Goal: Share content

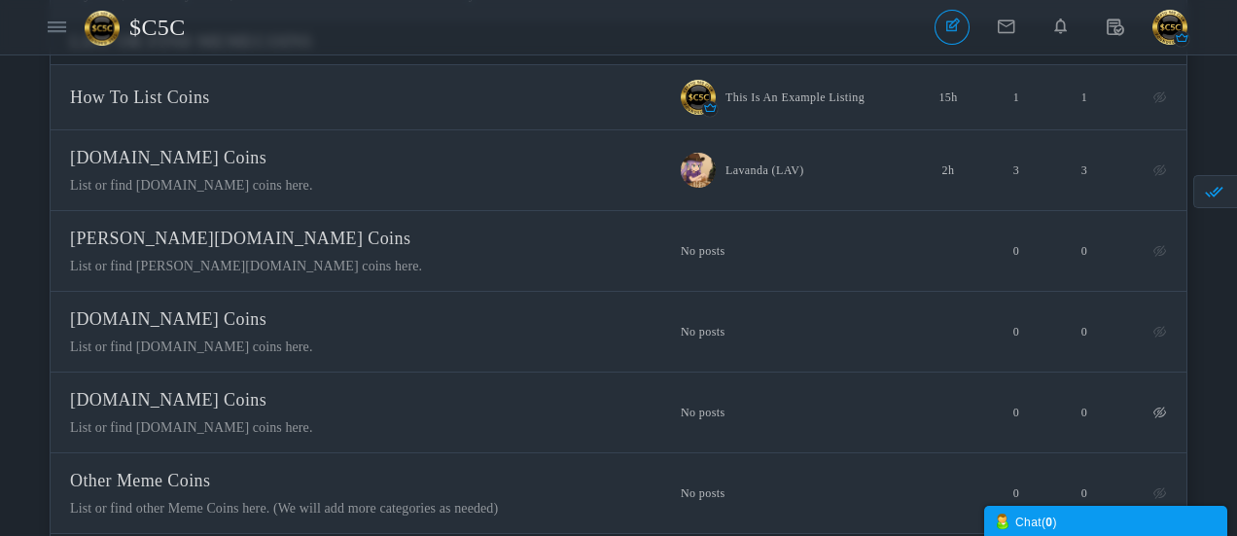
scroll to position [389, 0]
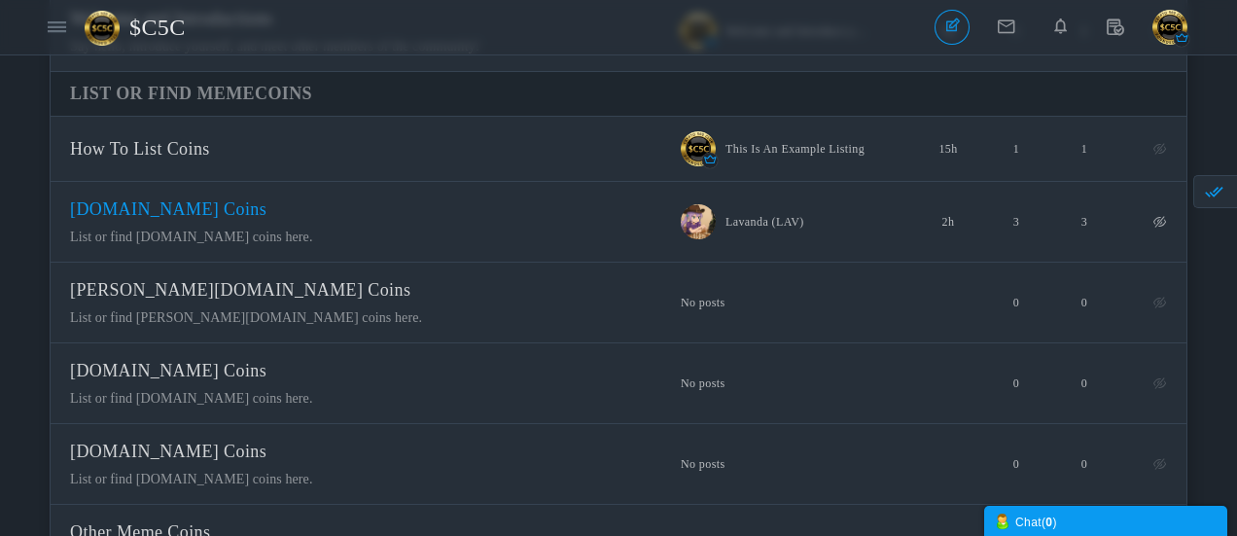
click at [267, 219] on span "[DOMAIN_NAME] Coins" at bounding box center [168, 208] width 196 height 19
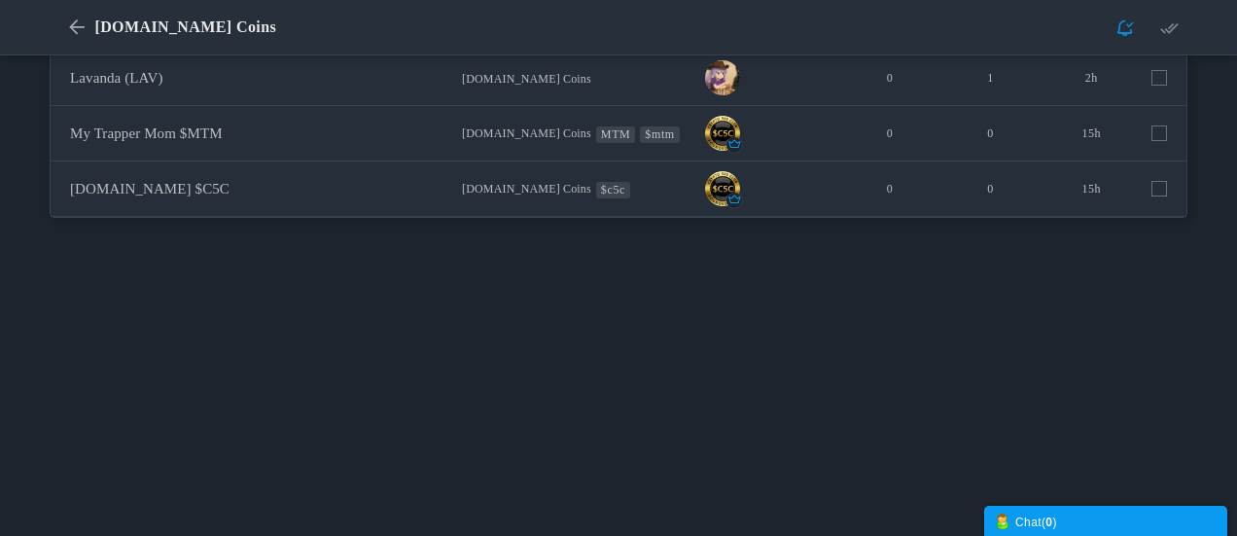
scroll to position [389, 0]
click at [595, 83] on span "[DOMAIN_NAME] Coins" at bounding box center [578, 75] width 253 height 18
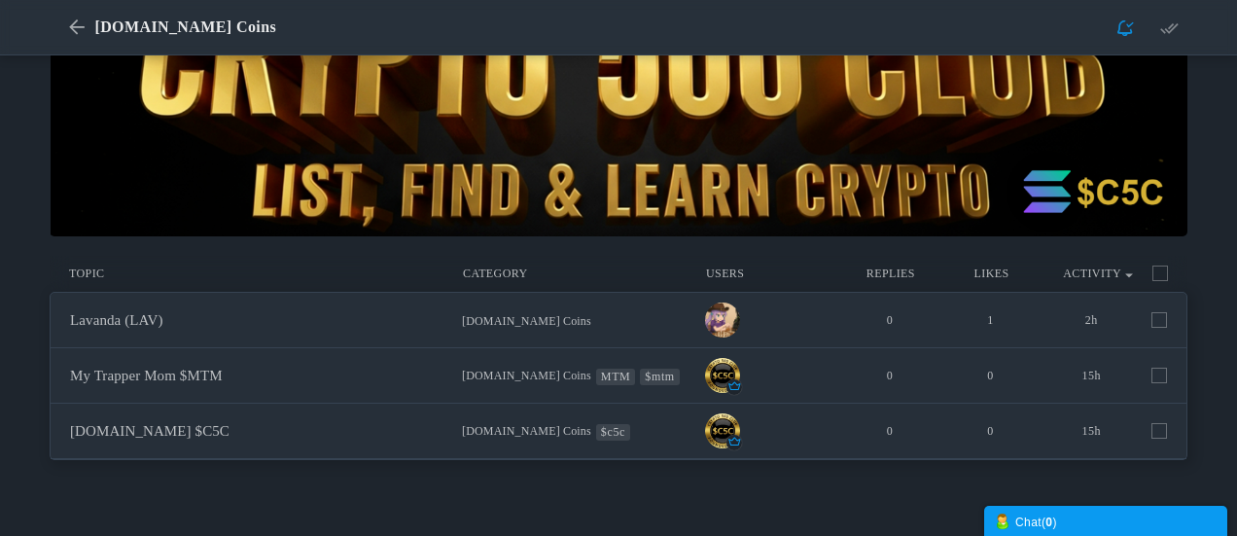
scroll to position [97, 0]
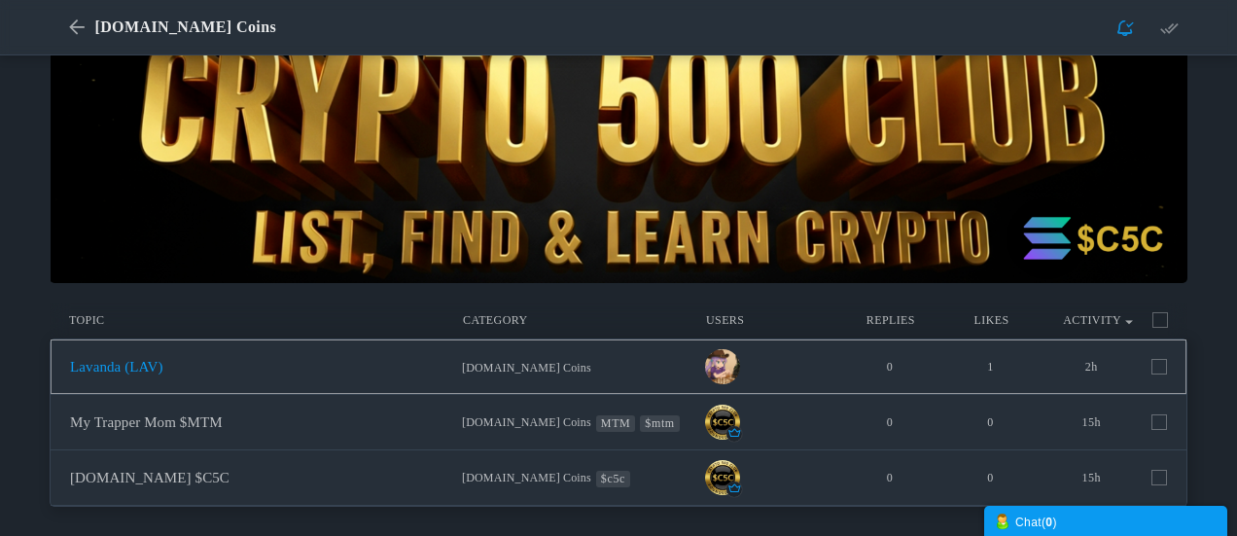
click at [163, 375] on link "Lavanda (LAV)" at bounding box center [116, 367] width 93 height 16
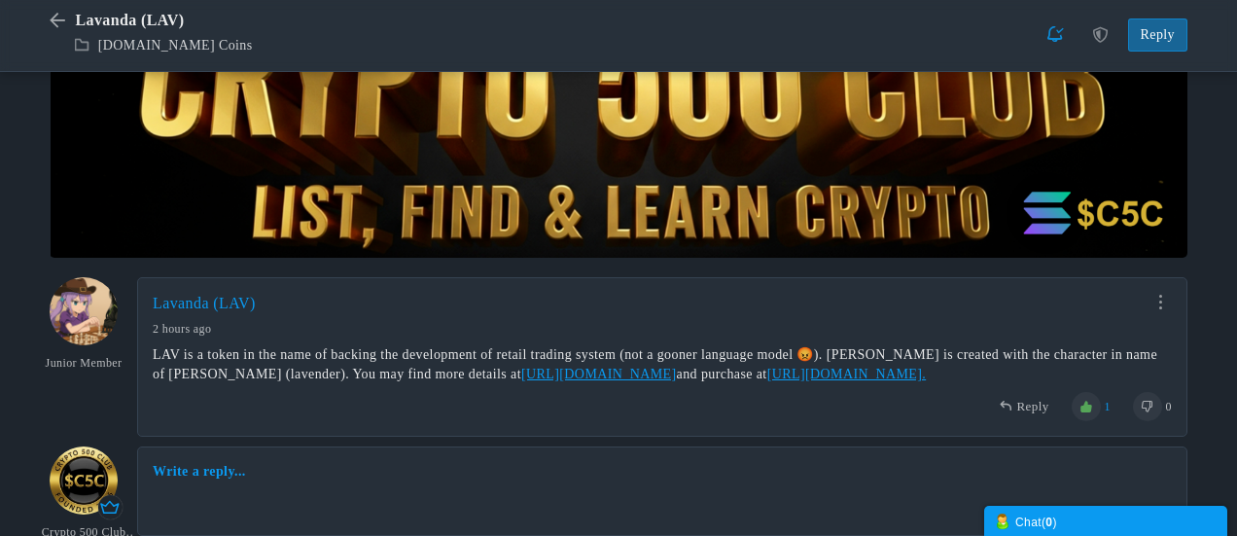
scroll to position [261, 0]
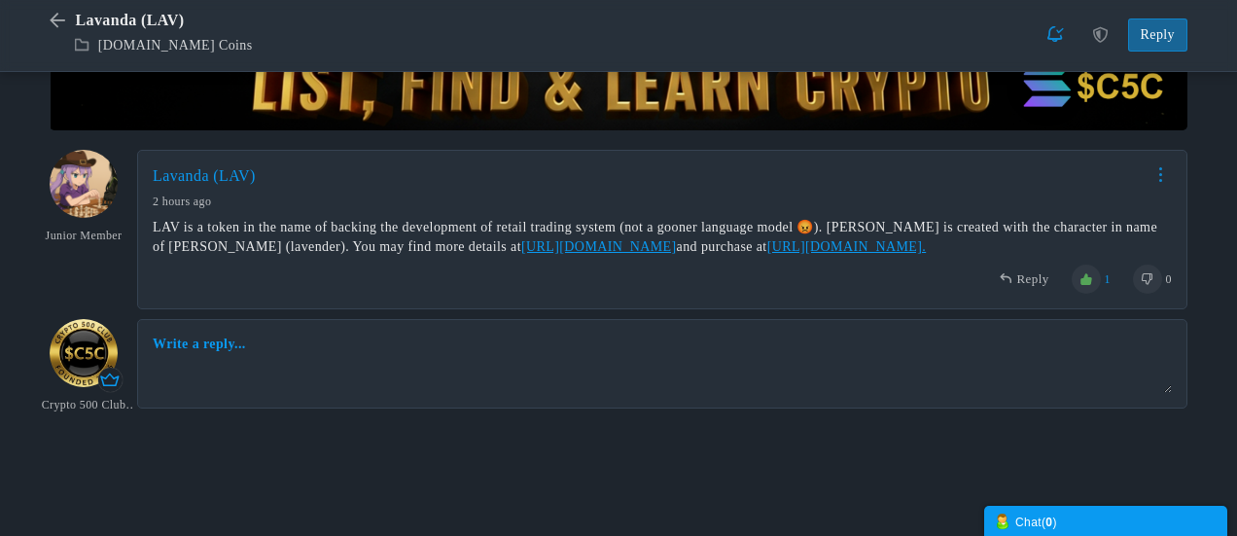
click at [1163, 177] on link at bounding box center [1161, 174] width 22 height 15
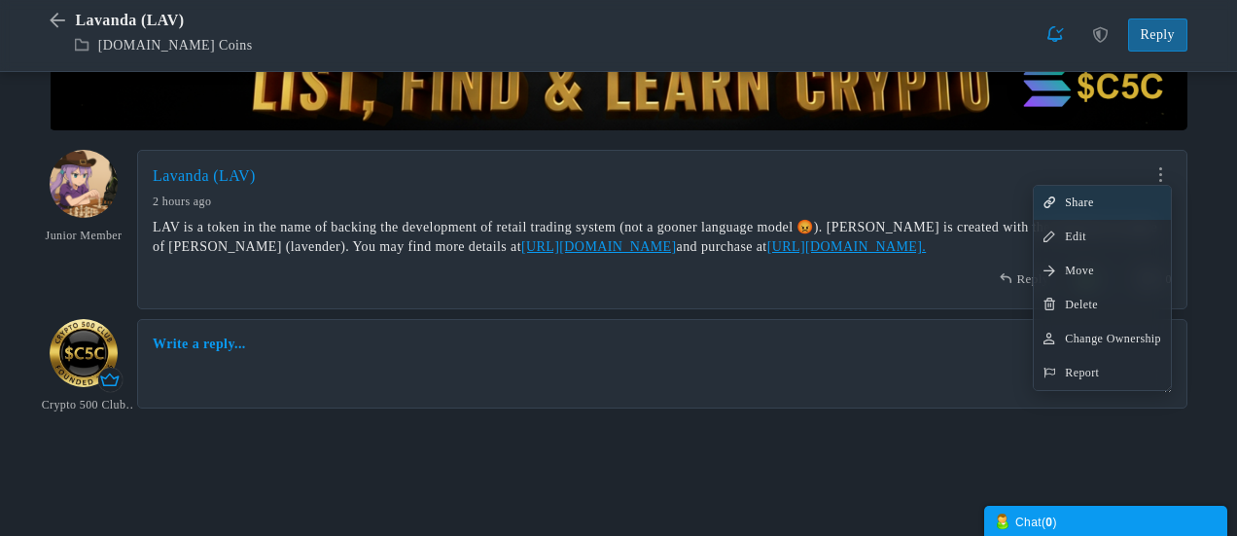
click at [1103, 209] on link "Share" at bounding box center [1102, 203] width 137 height 34
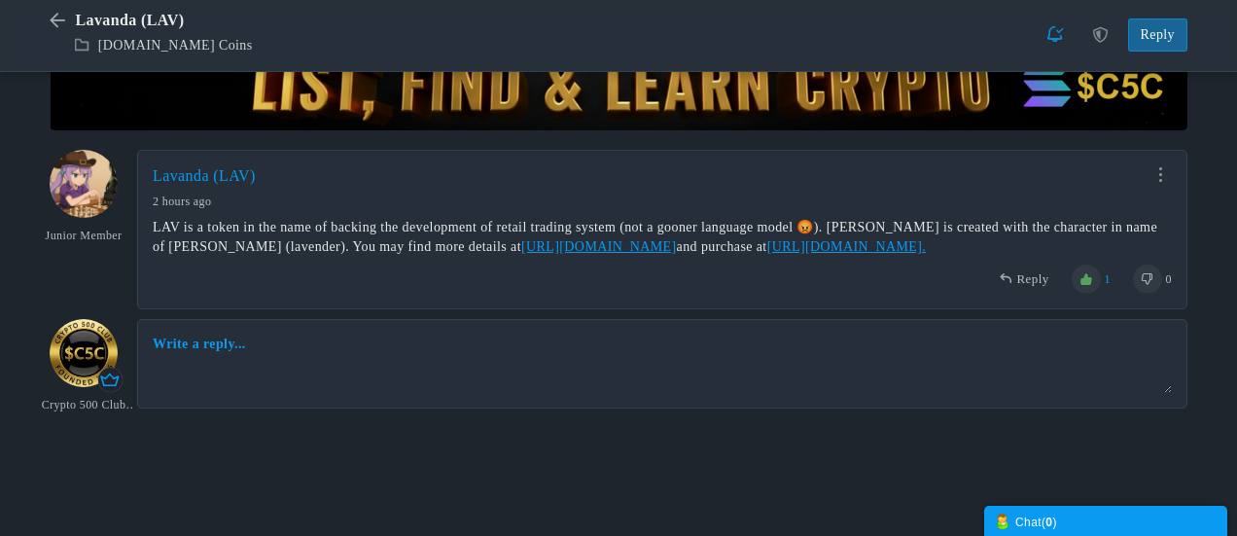
click at [654, 227] on div "LAV is a token in the name of backing the development of retail trading system …" at bounding box center [662, 237] width 1019 height 39
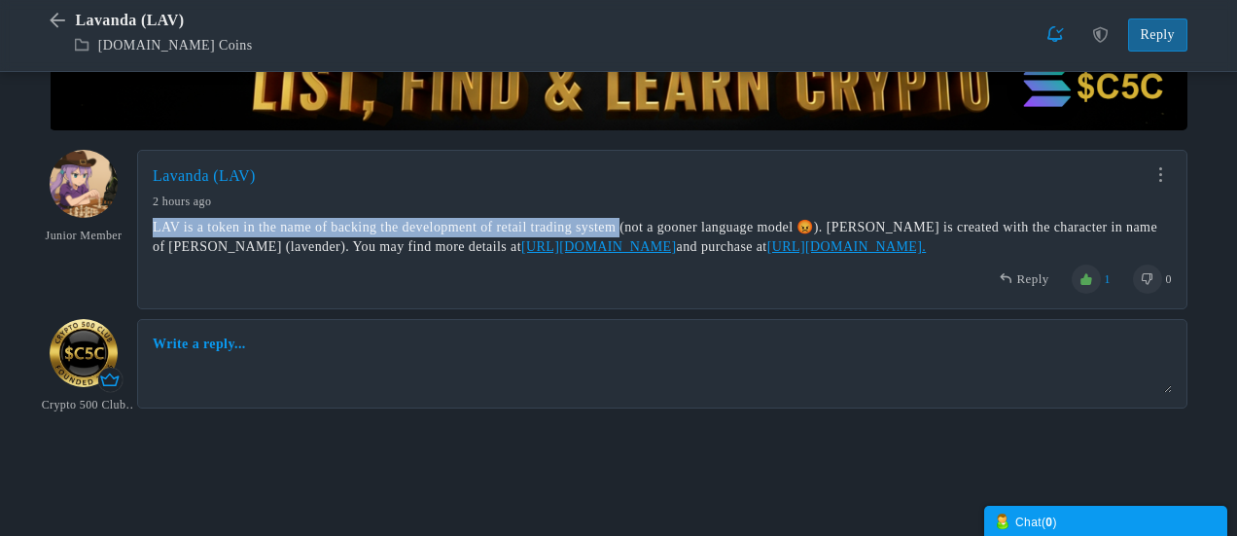
drag, startPoint x: 661, startPoint y: 226, endPoint x: 151, endPoint y: 230, distance: 510.7
click at [152, 230] on div "Share Edit Move [GEOGRAPHIC_DATA] Change Ownership Report [GEOGRAPHIC_DATA] (LA…" at bounding box center [662, 230] width 1051 height 160
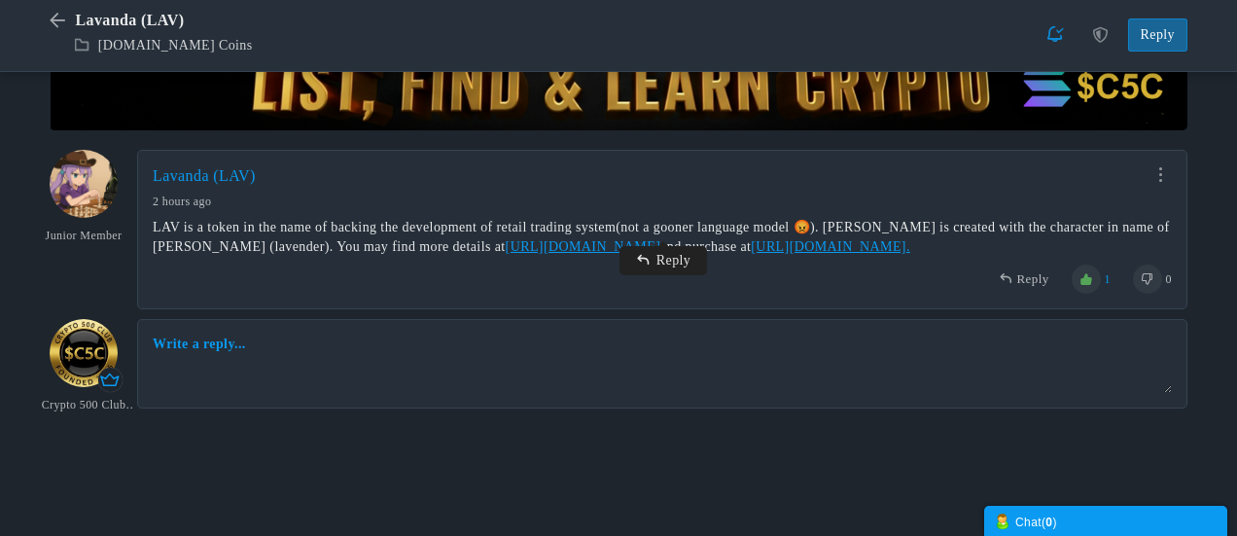
click at [156, 227] on div "LAV is a token in the name of backing the development of retail trading system …" at bounding box center [662, 237] width 1019 height 39
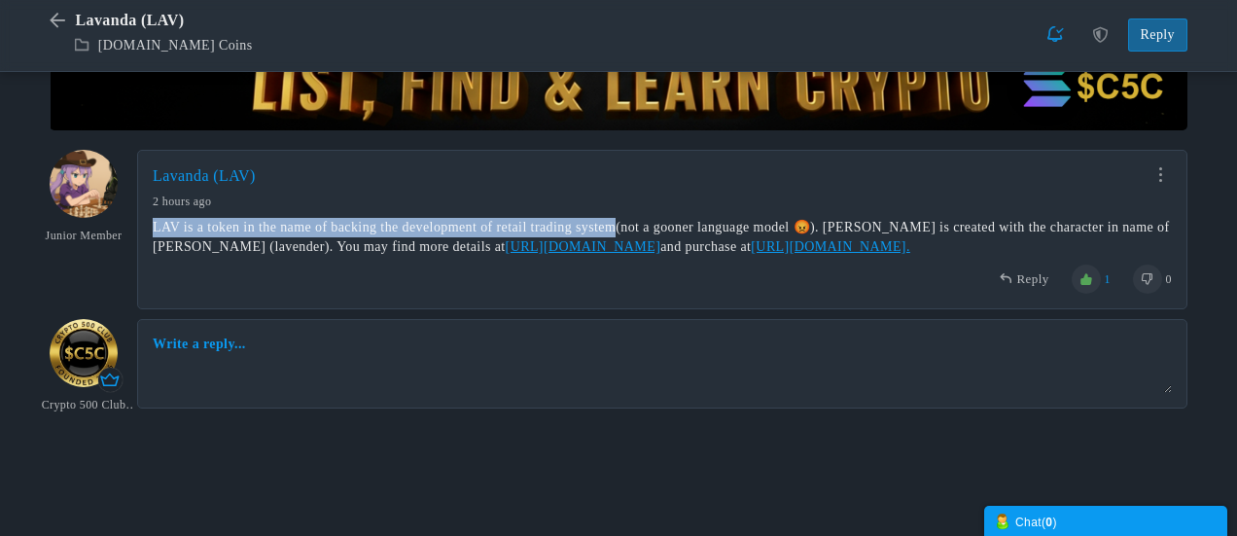
drag, startPoint x: 153, startPoint y: 227, endPoint x: 659, endPoint y: 228, distance: 505.8
click at [659, 228] on div "LAV is a token in the name of backing the development of retail trading system …" at bounding box center [662, 237] width 1019 height 39
copy div "LAV is a token in the name of backing the development of retail trading system"
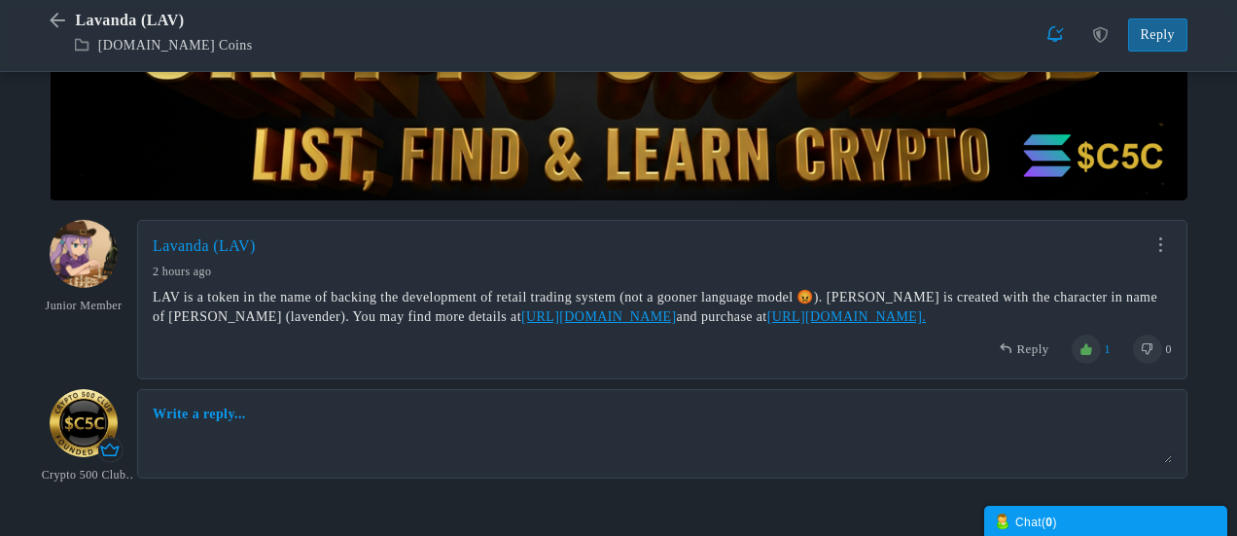
scroll to position [259, 0]
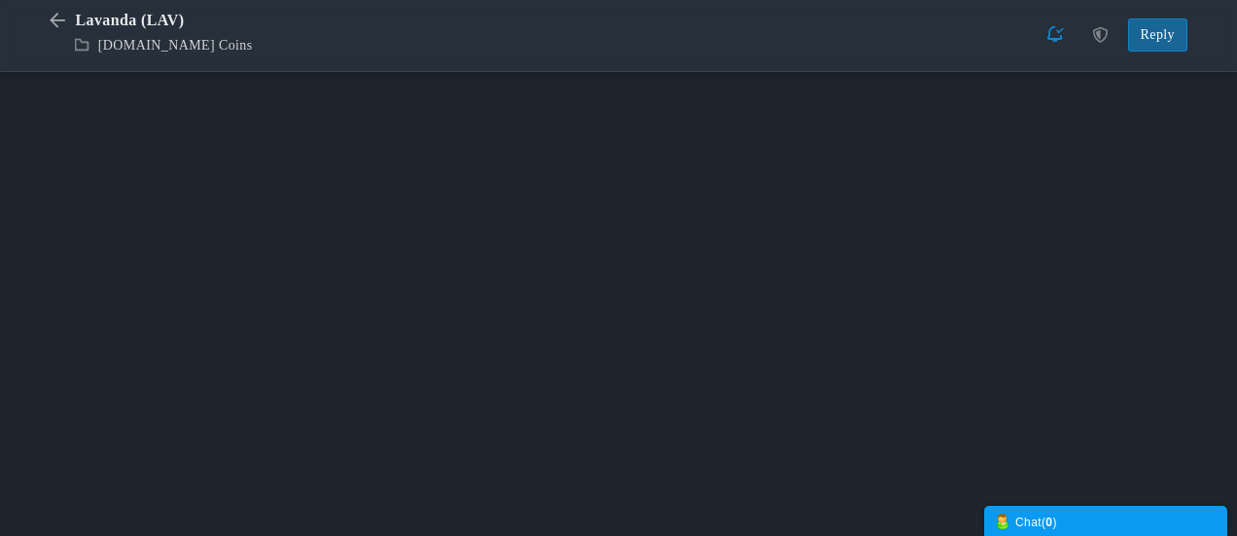
scroll to position [1332, 0]
click at [113, 18] on span "Lavanda (LAV)" at bounding box center [132, 21] width 114 height 22
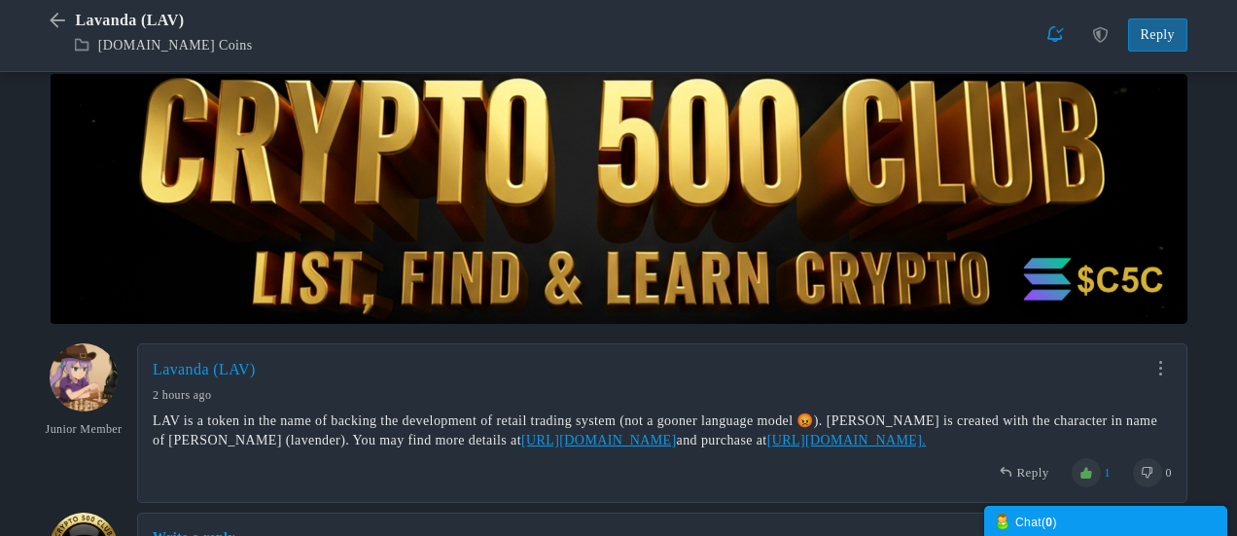
scroll to position [0, 0]
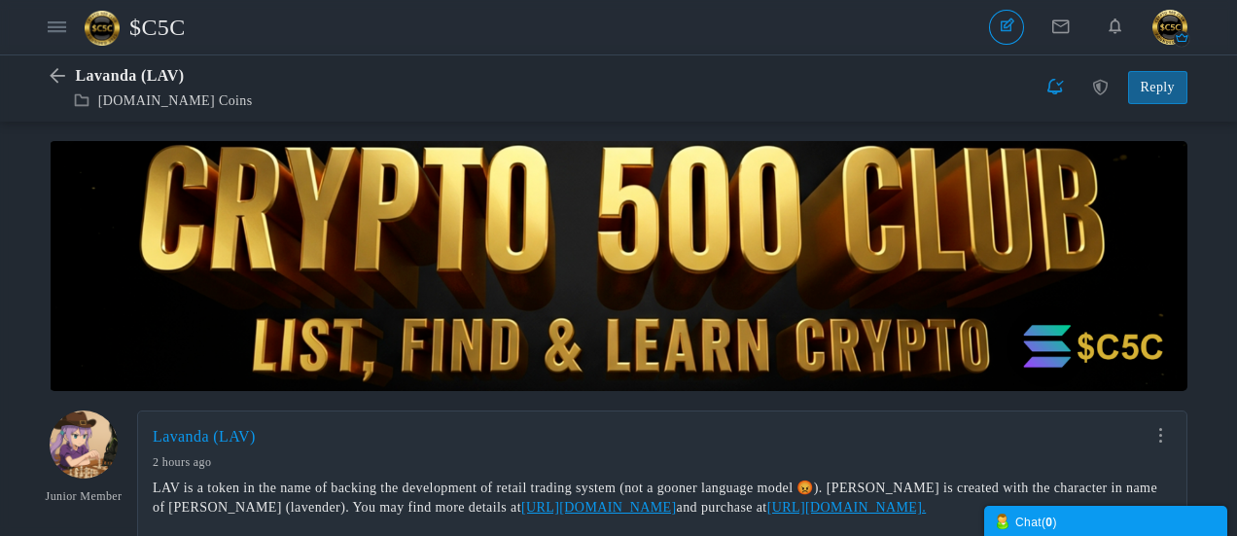
click at [163, 31] on span "$C5C" at bounding box center [164, 27] width 71 height 45
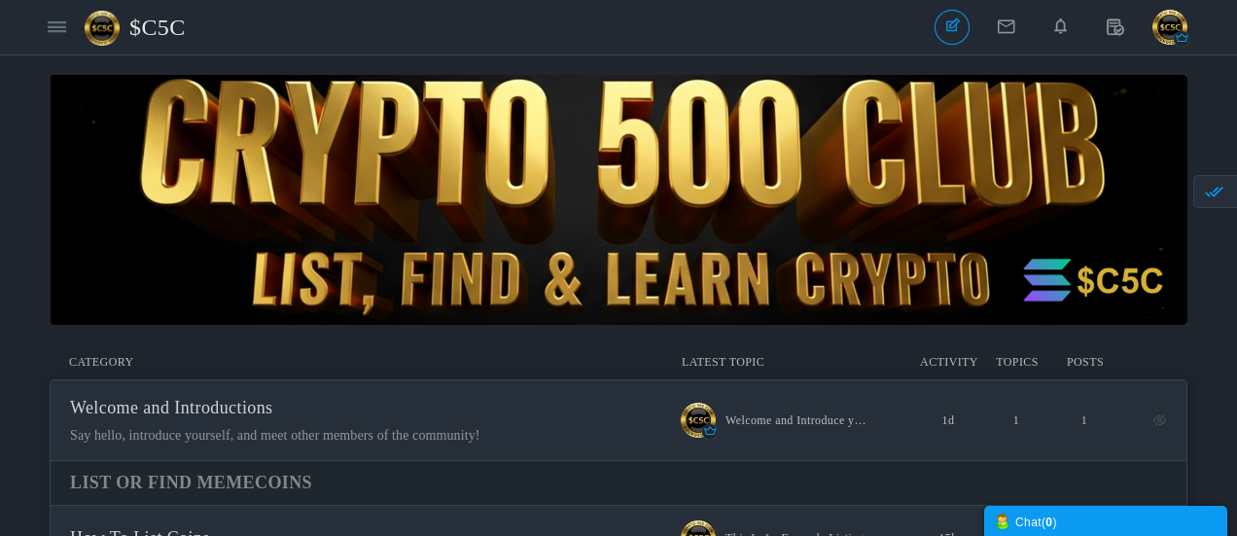
scroll to position [584, 0]
